Goal: Task Accomplishment & Management: Manage account settings

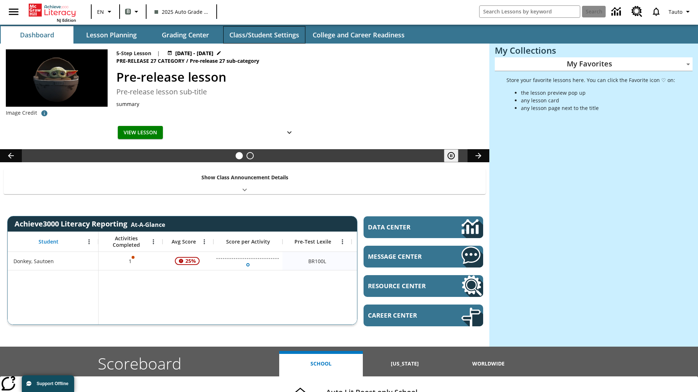
click at [264, 35] on button "Class/Student Settings" at bounding box center [264, 34] width 82 height 17
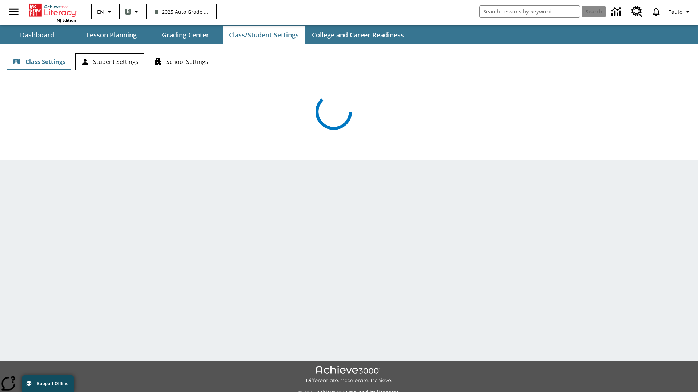
click at [109, 62] on button "Student Settings" at bounding box center [109, 61] width 69 height 17
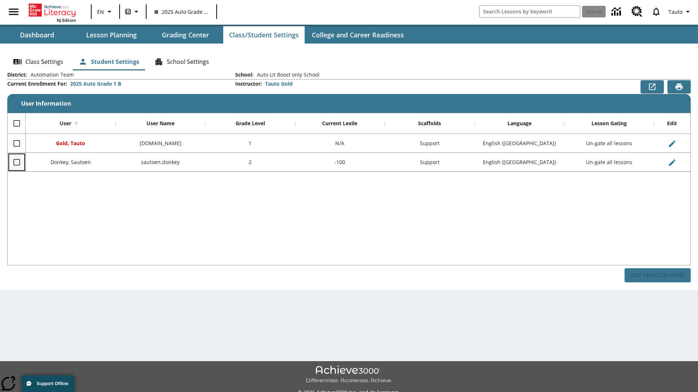
click at [16, 162] on input "Select row" at bounding box center [16, 162] width 15 height 15
checkbox input "true"
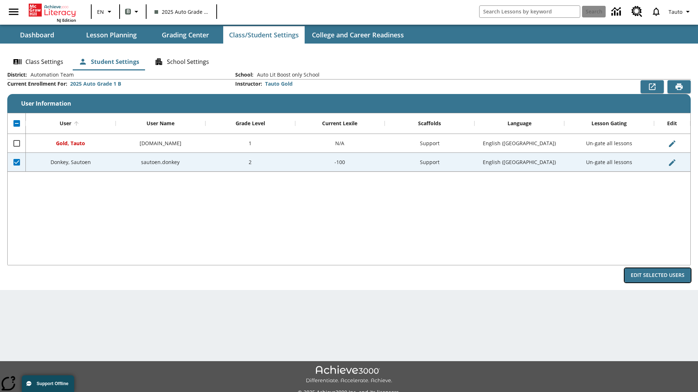
click at [657, 275] on button "Edit Selected Users" at bounding box center [657, 276] width 66 height 14
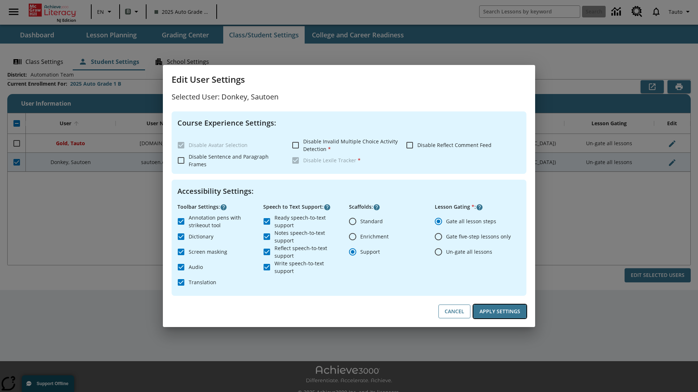
click at [500, 312] on button "Apply Settings" at bounding box center [499, 312] width 53 height 14
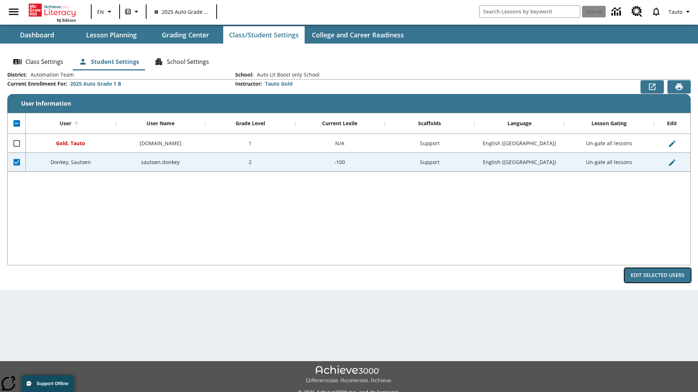
radio input "false"
radio input "true"
checkbox input "false"
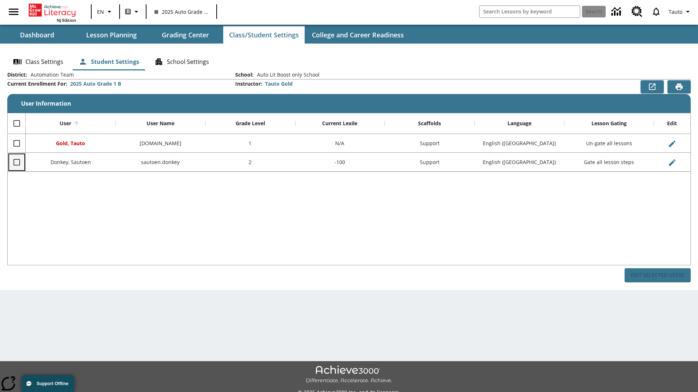
click at [16, 162] on input "Select row" at bounding box center [16, 162] width 15 height 15
checkbox input "true"
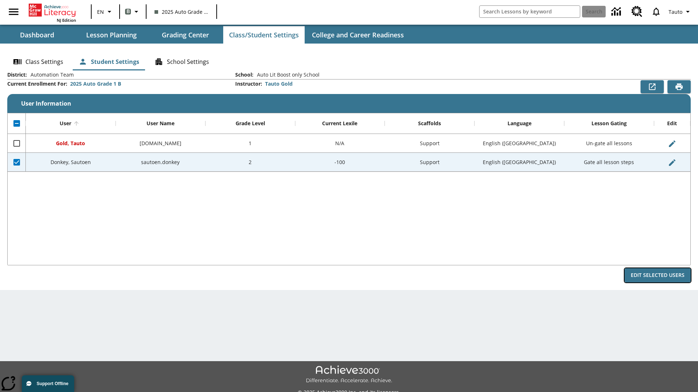
click at [657, 275] on button "Edit Selected Users" at bounding box center [657, 276] width 66 height 14
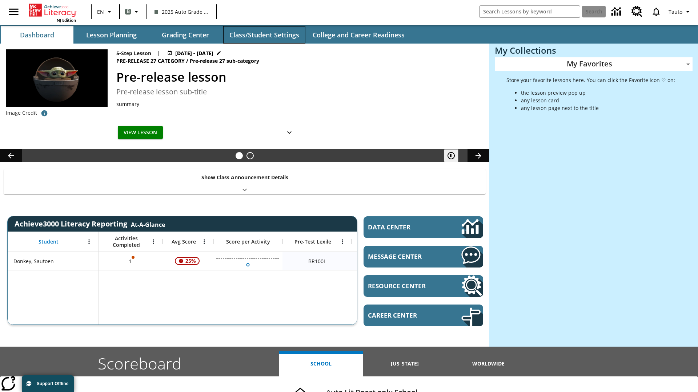
click at [264, 35] on button "Class/Student Settings" at bounding box center [264, 34] width 82 height 17
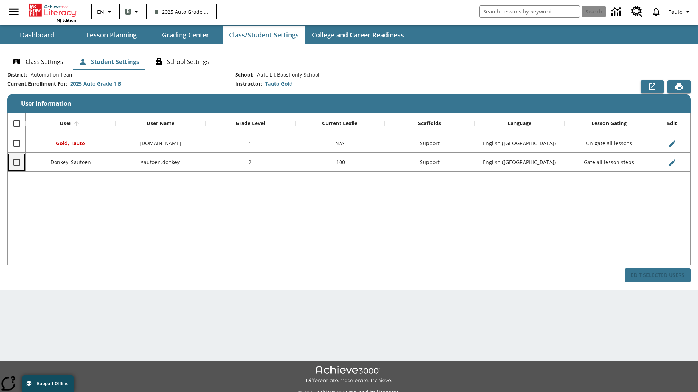
click at [16, 162] on input "Select row" at bounding box center [16, 162] width 15 height 15
checkbox input "true"
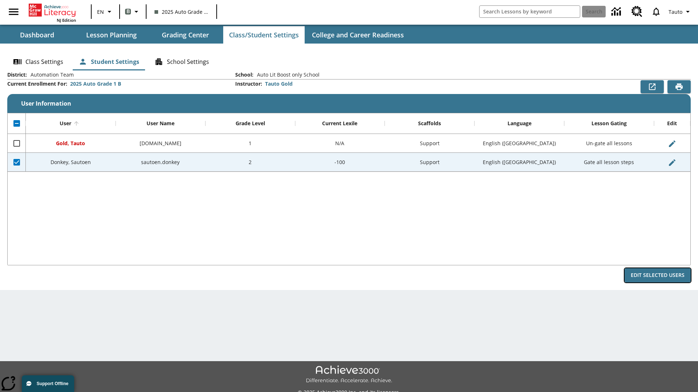
click at [657, 275] on button "Edit Selected Users" at bounding box center [657, 276] width 66 height 14
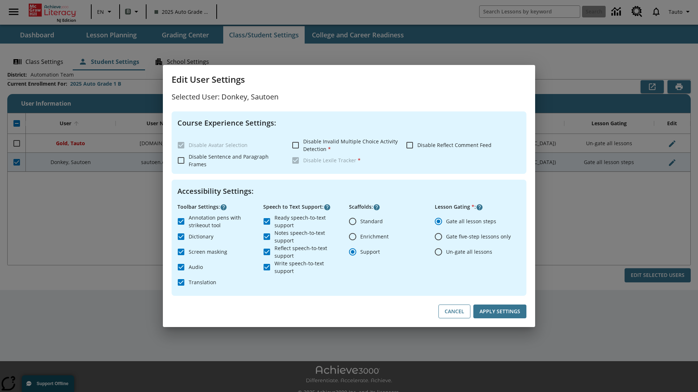
click at [438, 252] on input "Un-gate all lessons" at bounding box center [438, 252] width 15 height 15
radio input "true"
click at [500, 312] on button "Apply Settings" at bounding box center [499, 312] width 53 height 14
